Goal: Task Accomplishment & Management: Use online tool/utility

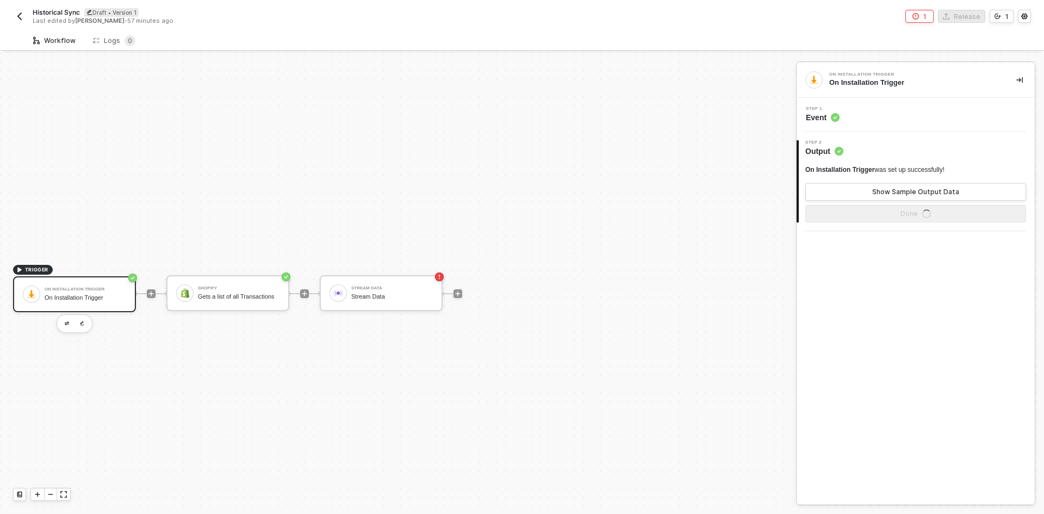
scroll to position [20, 0]
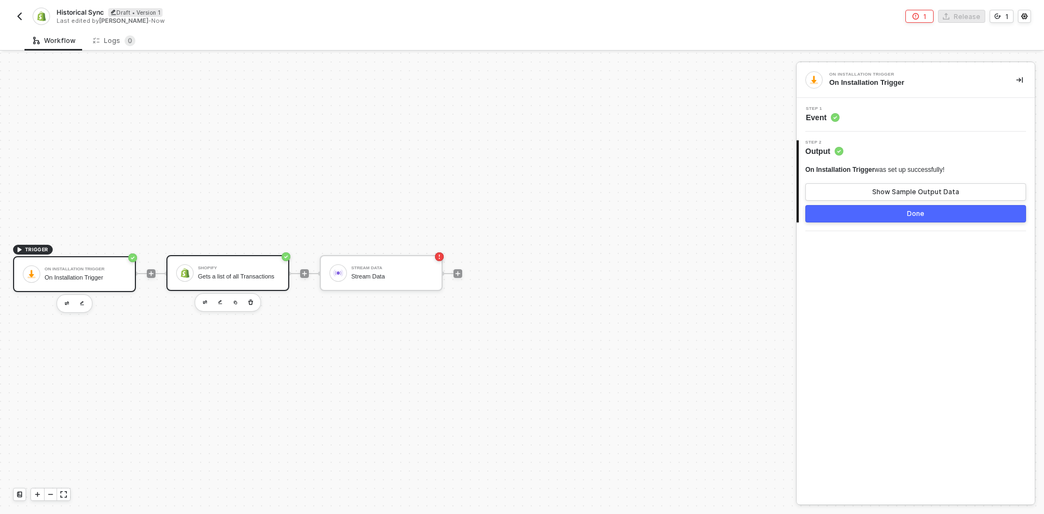
click at [263, 272] on div "Shopify Gets a list of all Transactions" at bounding box center [239, 273] width 82 height 21
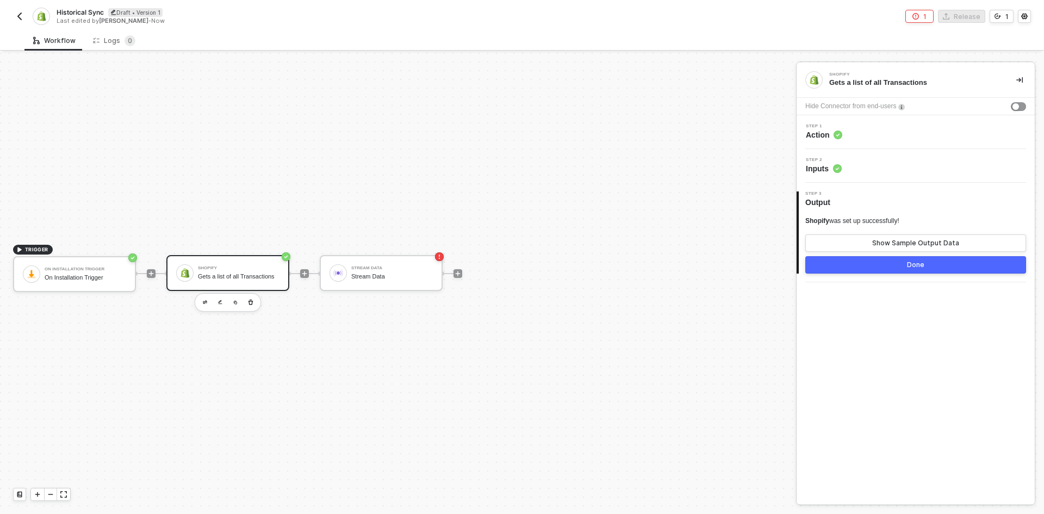
click at [890, 130] on div "Step 1 Action" at bounding box center [916, 132] width 235 height 16
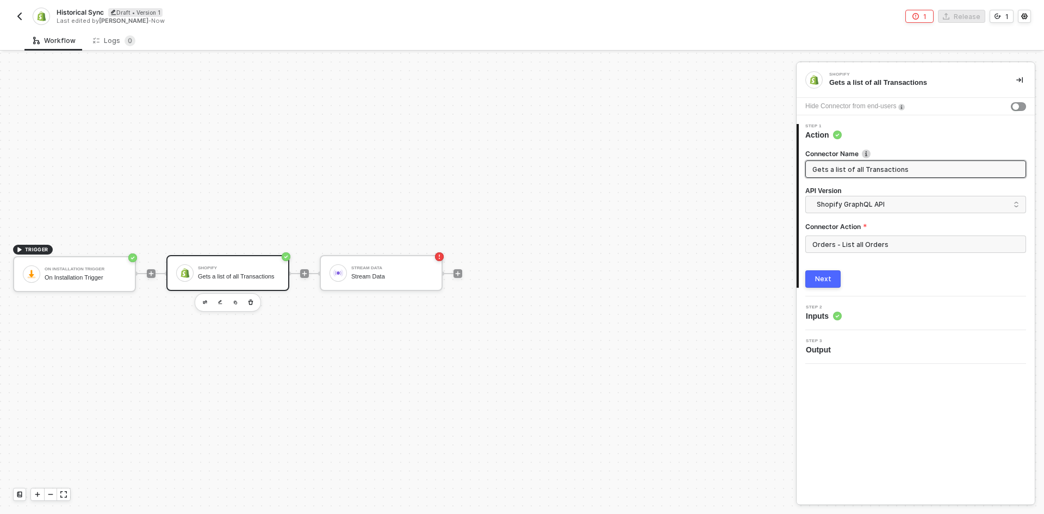
drag, startPoint x: 912, startPoint y: 167, endPoint x: 777, endPoint y: 183, distance: 135.1
click at [777, 183] on div "TRIGGER On Installation Trigger On Installation Trigger Shopify Gets a list of …" at bounding box center [522, 283] width 1044 height 461
type input "Get all Orders"
click at [820, 283] on button "Next" at bounding box center [822, 278] width 35 height 17
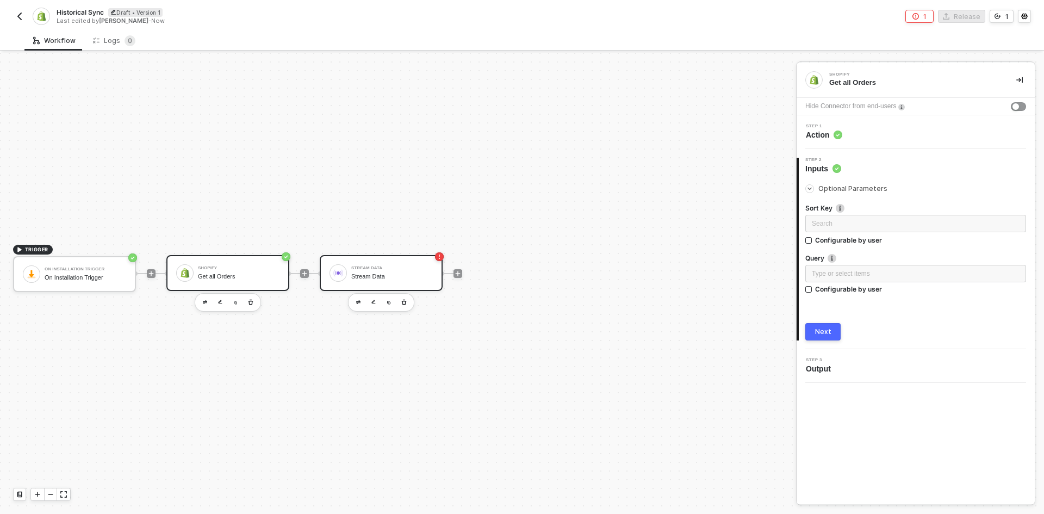
click at [344, 284] on div "Stream Data Stream Data" at bounding box center [381, 273] width 123 height 36
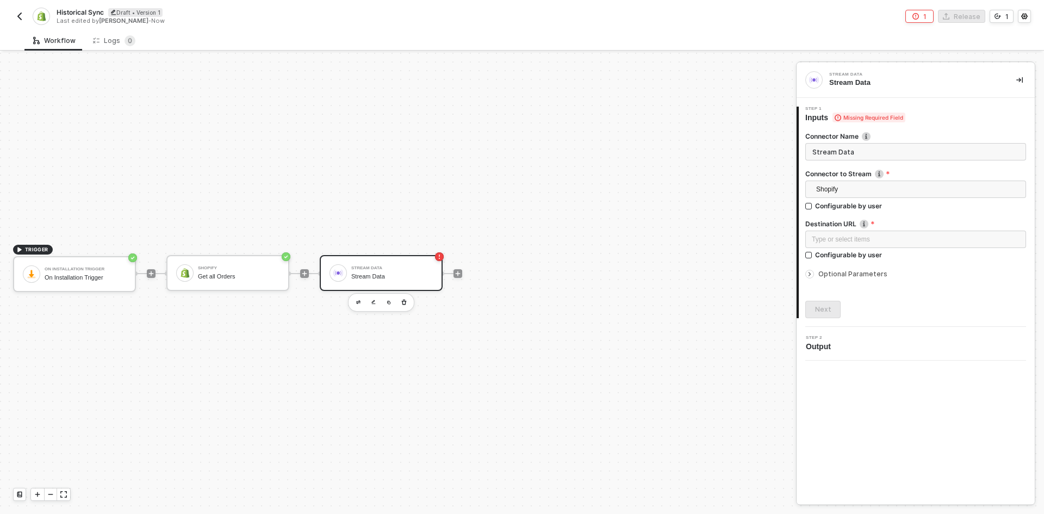
click at [869, 272] on span "Optional Parameters" at bounding box center [852, 274] width 69 height 8
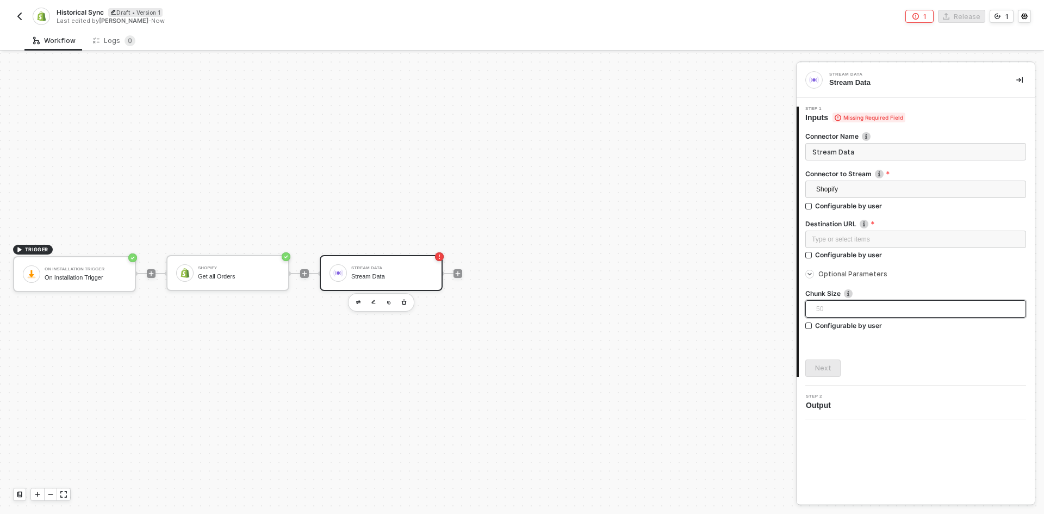
click at [846, 309] on span "50" at bounding box center [917, 309] width 203 height 16
click at [13, 9] on div "Historical Sync Draft • Version 1 Last edited by [PERSON_NAME] - Now 1 Release 1" at bounding box center [522, 15] width 1044 height 30
click at [20, 10] on button "button" at bounding box center [19, 16] width 13 height 13
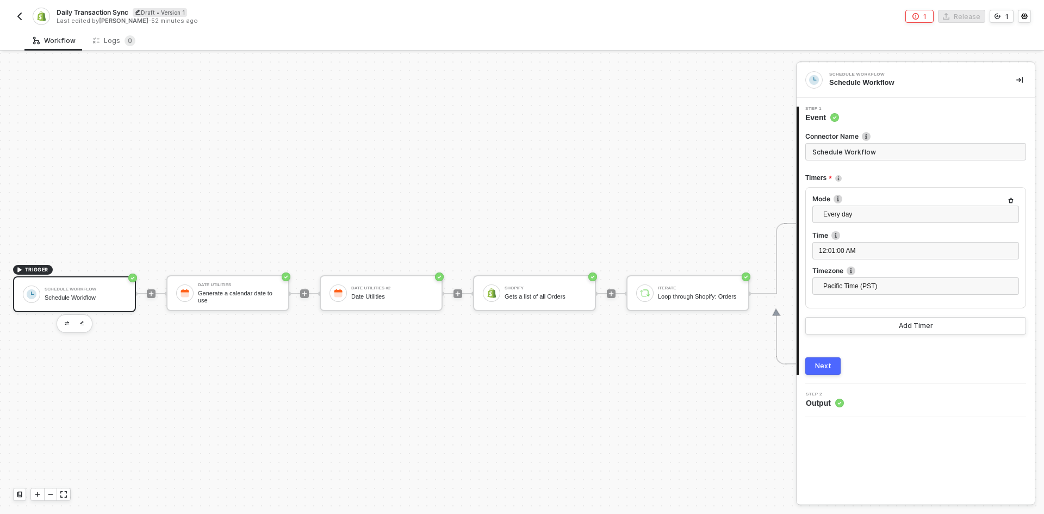
scroll to position [28, 0]
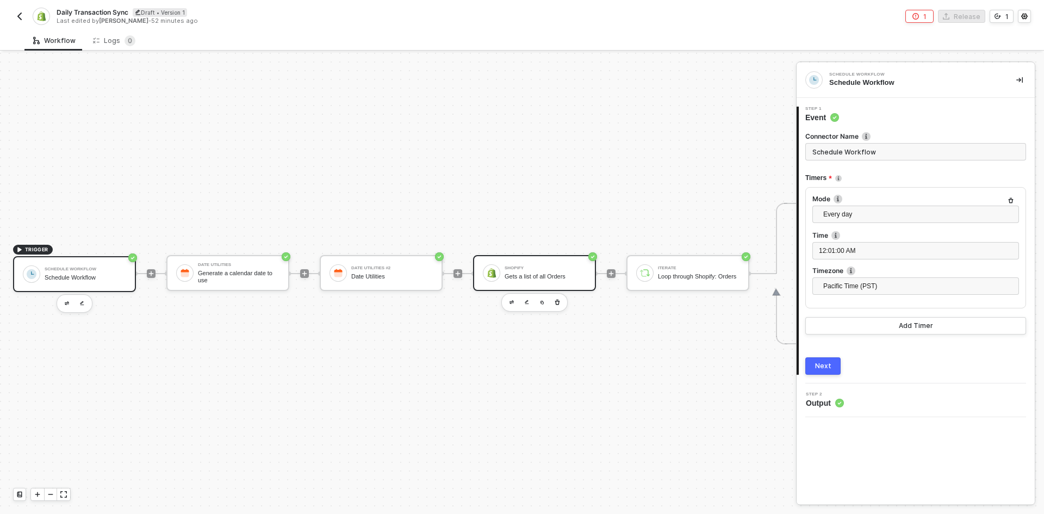
click at [539, 273] on div "Gets a list of all Orders" at bounding box center [545, 276] width 82 height 7
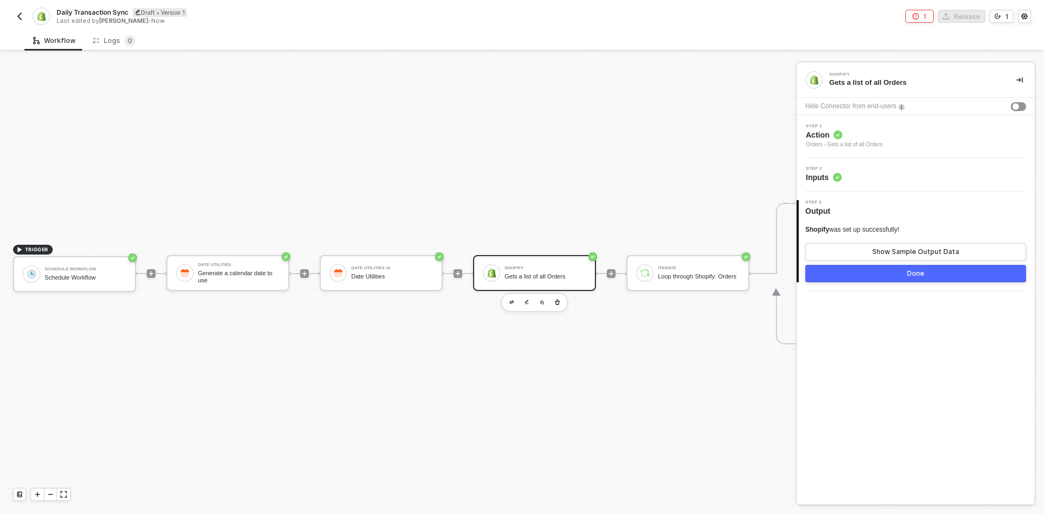
click at [891, 170] on div "Step 2 Inputs" at bounding box center [916, 174] width 235 height 16
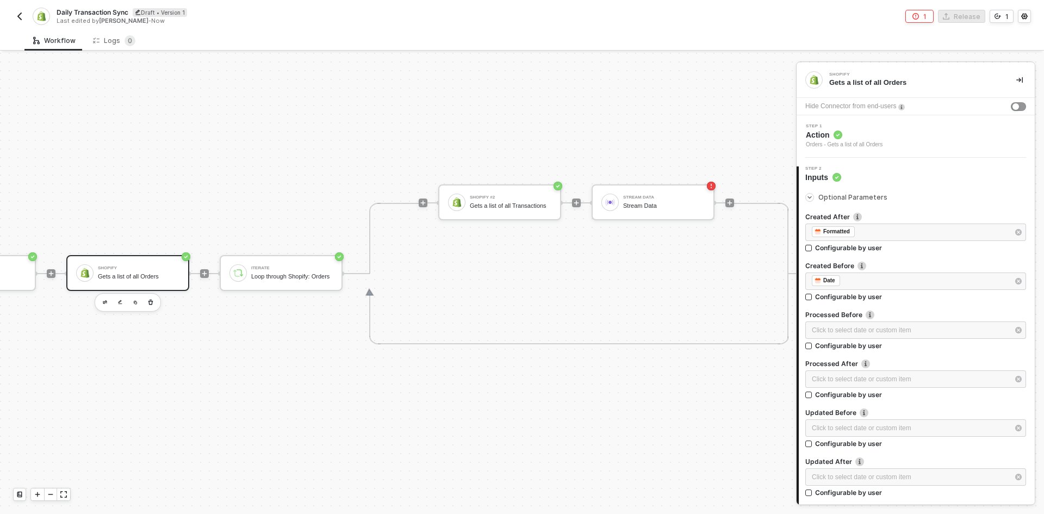
scroll to position [28, 421]
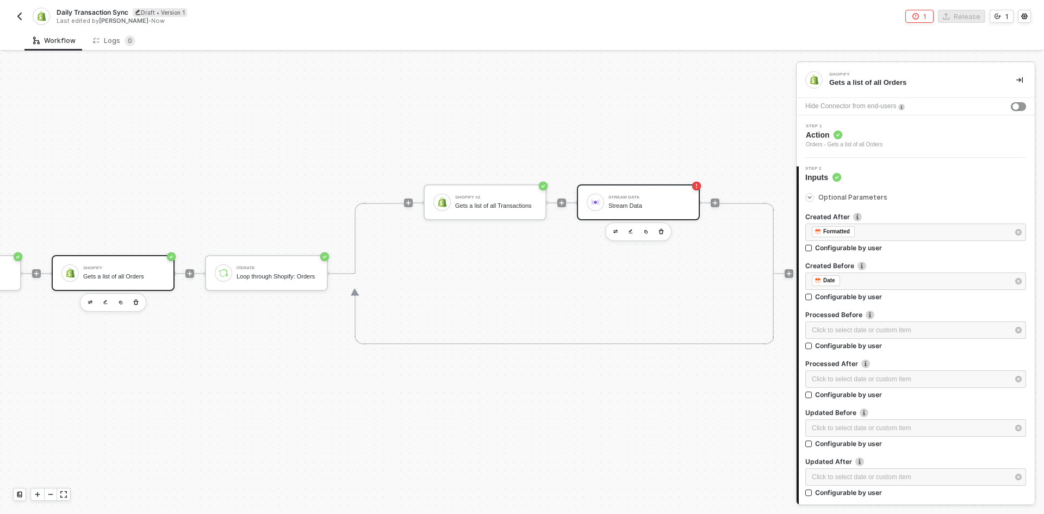
click at [657, 195] on div "Stream Data" at bounding box center [649, 197] width 82 height 4
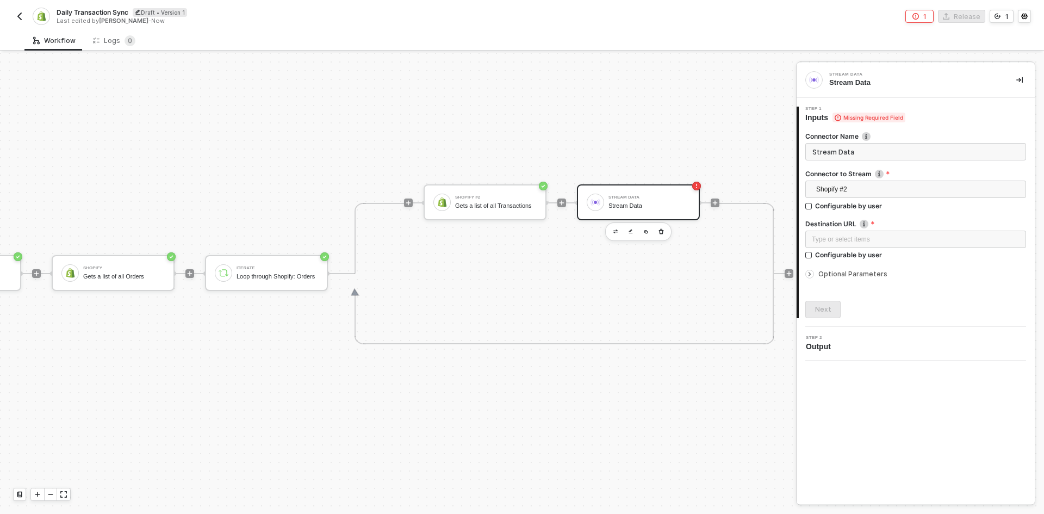
click at [15, 9] on div "Daily Transaction Sync Draft • Version 1 Last edited by John Cwikla - Now" at bounding box center [267, 16] width 509 height 17
click at [19, 18] on img "button" at bounding box center [19, 16] width 9 height 9
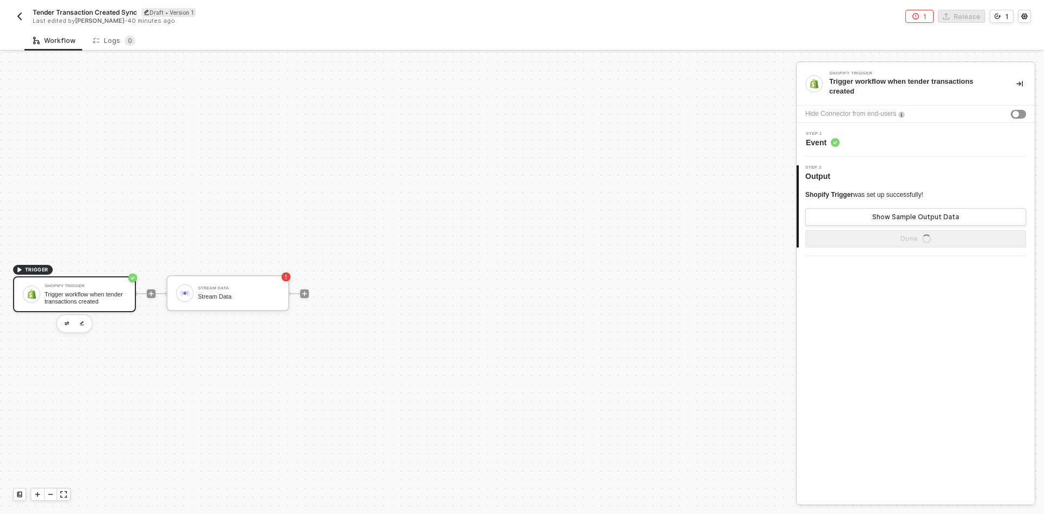
scroll to position [20, 0]
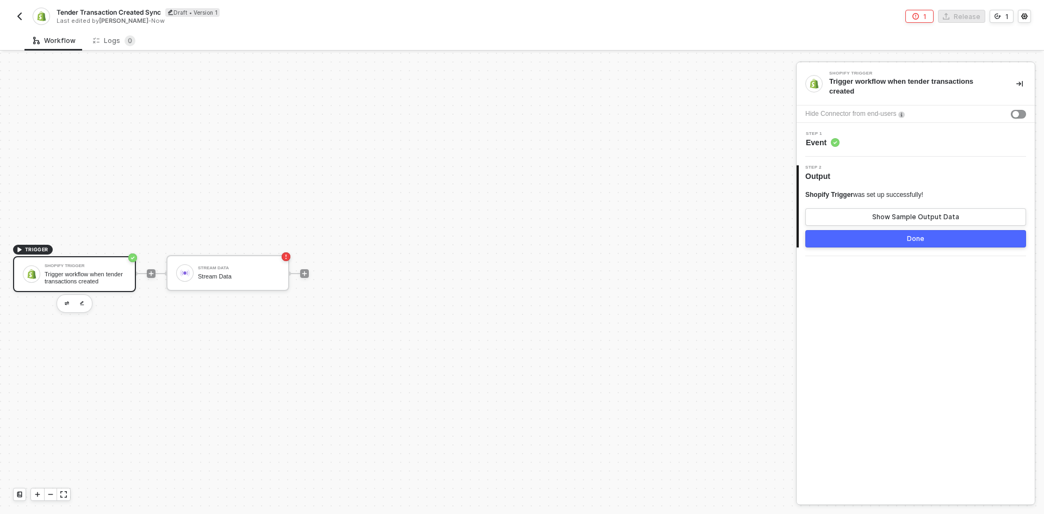
click at [18, 20] on img "button" at bounding box center [19, 16] width 9 height 9
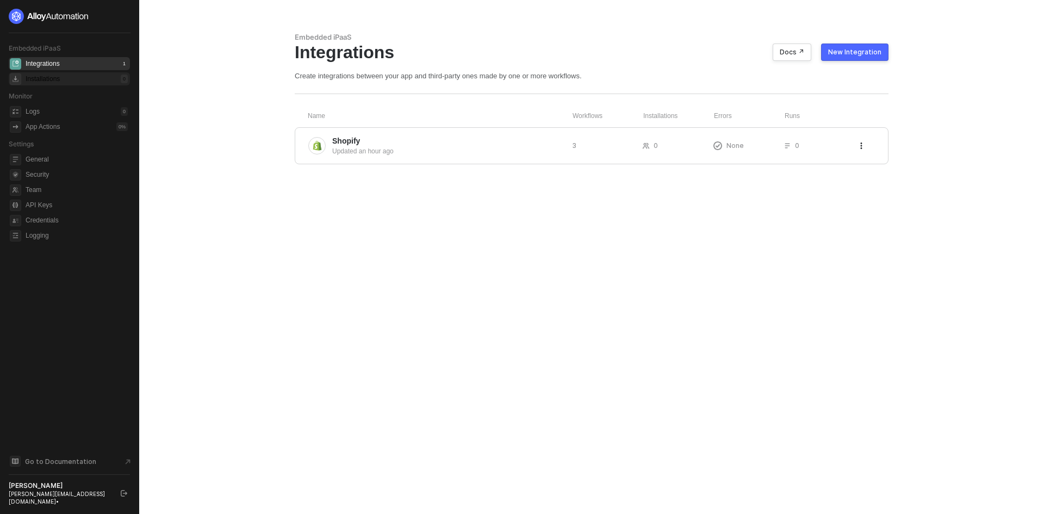
click at [90, 80] on div "Installations 0" at bounding box center [77, 78] width 102 height 13
